Goal: Obtain resource: Download file/media

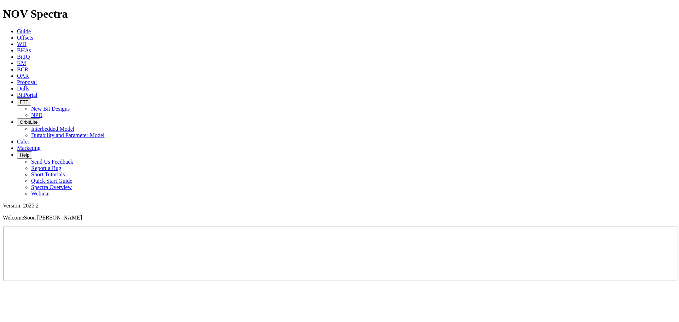
click at [17, 60] on icon at bounding box center [17, 63] width 0 height 6
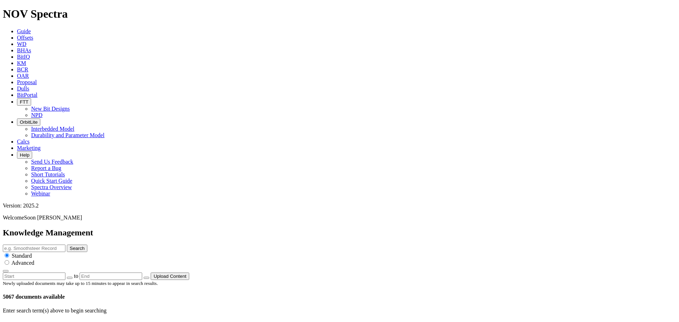
click at [65, 245] on input "text" at bounding box center [34, 248] width 63 height 7
type input "eagle eye"
click at [67, 245] on button "Search" at bounding box center [77, 248] width 21 height 7
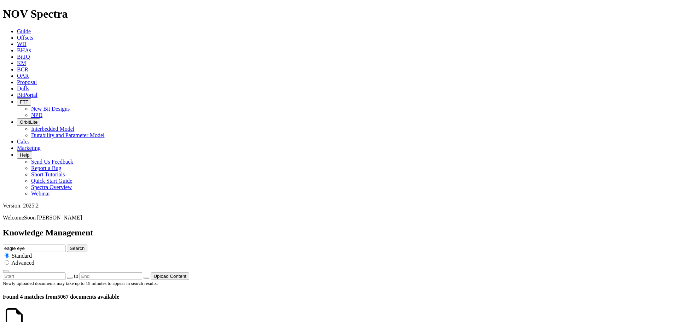
scroll to position [101, 0]
